Goal: Task Accomplishment & Management: Manage account settings

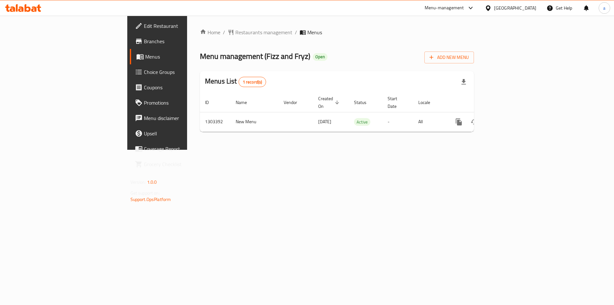
click at [144, 71] on span "Choice Groups" at bounding box center [184, 72] width 81 height 8
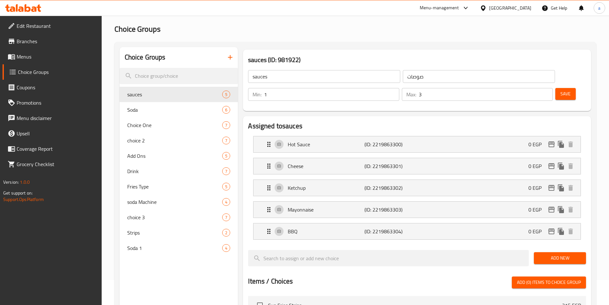
scroll to position [64, 0]
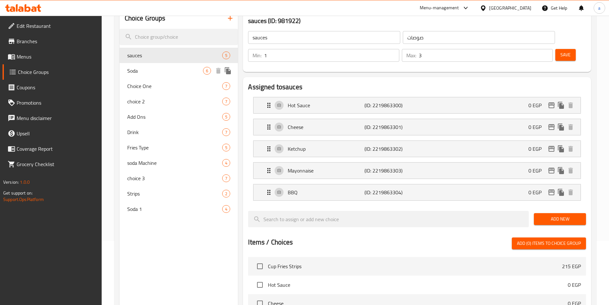
click at [156, 70] on span "Soda" at bounding box center [165, 71] width 76 height 8
type input "Soda"
type input "صودا"
type input "1"
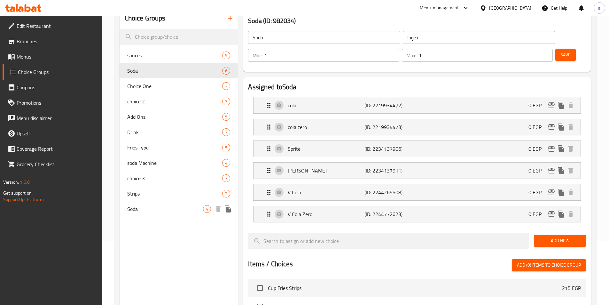
click at [148, 204] on div "Soda 1 4" at bounding box center [179, 208] width 119 height 15
type input "Soda 1"
type input "1 صودا"
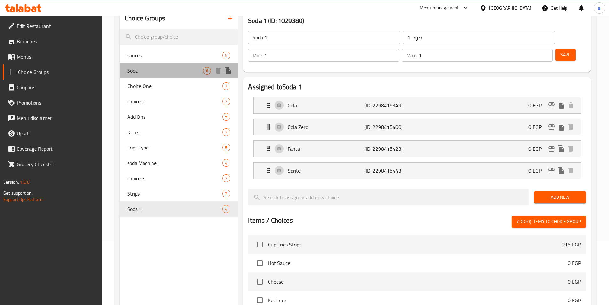
click at [136, 70] on span "Soda" at bounding box center [165, 71] width 76 height 8
type input "Soda"
type input "صودا"
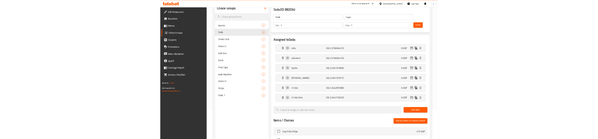
scroll to position [0, 0]
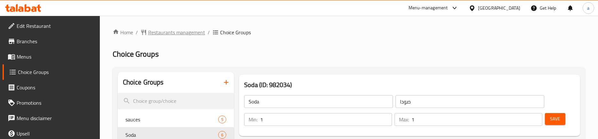
click at [163, 28] on span "Restaurants management" at bounding box center [176, 32] width 57 height 8
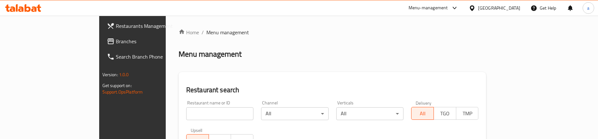
click at [116, 41] on span "Branches" at bounding box center [155, 41] width 78 height 8
